Goal: Task Accomplishment & Management: Manage account settings

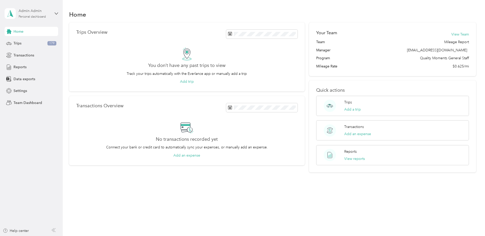
click at [32, 14] on div "Admin Admin Personal dashboard" at bounding box center [35, 13] width 32 height 10
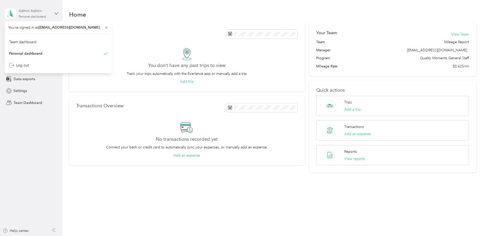
click at [32, 14] on div "Admin Admin Personal dashboard" at bounding box center [35, 13] width 32 height 10
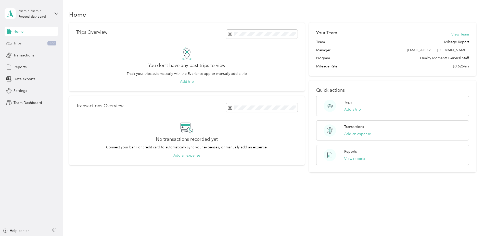
click at [21, 43] on div "Trips 179" at bounding box center [32, 43] width 54 height 9
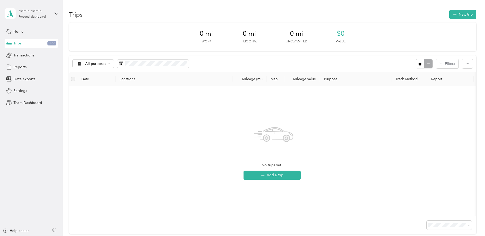
click at [27, 11] on div "Admin Admin" at bounding box center [35, 10] width 32 height 5
click at [26, 53] on div "Personal dashboard" at bounding box center [25, 52] width 33 height 5
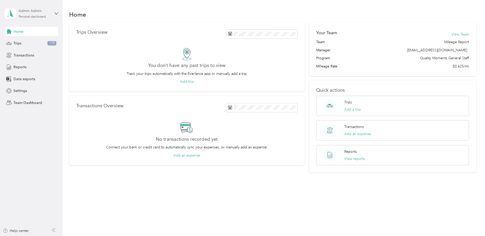
click at [39, 12] on div "Admin Admin" at bounding box center [35, 10] width 32 height 5
click at [26, 44] on div "Team dashboard" at bounding box center [58, 40] width 100 height 9
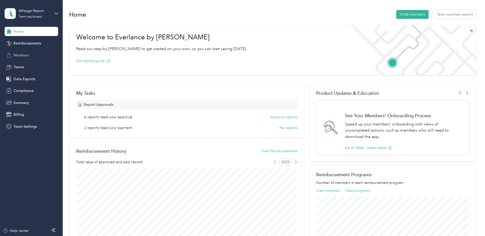
click at [25, 55] on span "Members" at bounding box center [22, 55] width 16 height 5
